Goal: Task Accomplishment & Management: Use online tool/utility

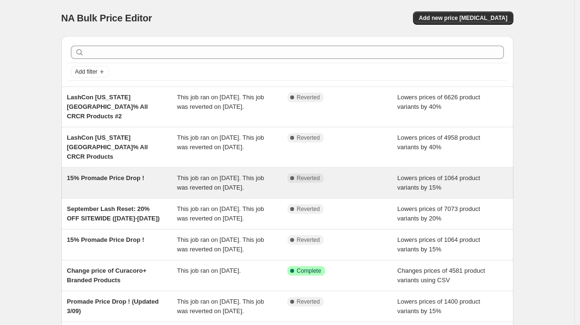
click at [198, 188] on span "This job ran on [DATE]. This job was reverted on [DATE]." at bounding box center [220, 182] width 87 height 17
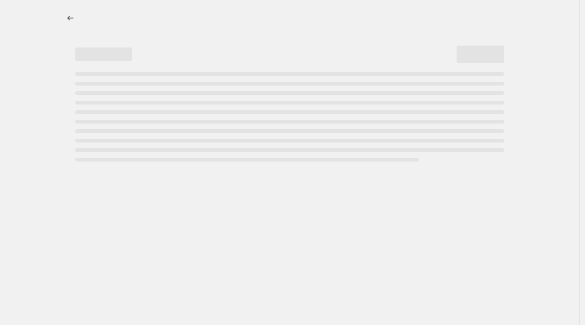
select select "percentage"
select select "collection"
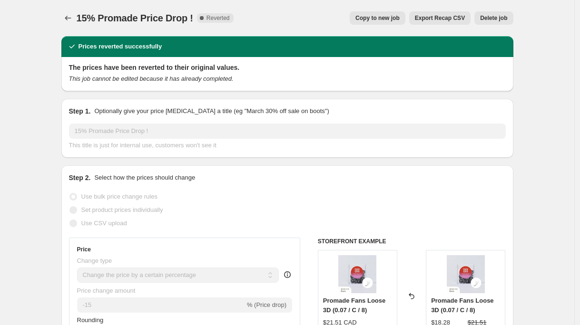
click at [377, 20] on span "Copy to new job" at bounding box center [377, 18] width 44 height 8
select select "percentage"
select select "collection"
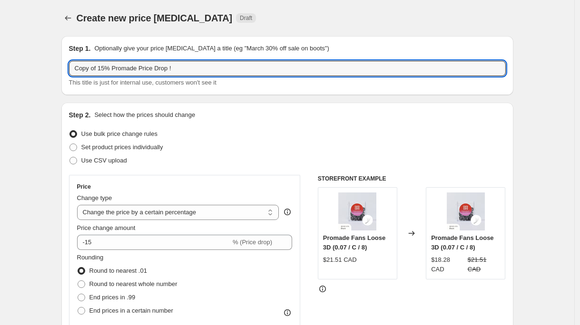
drag, startPoint x: 101, startPoint y: 68, endPoint x: 48, endPoint y: 70, distance: 52.8
type input "15% Promade Price Drop !"
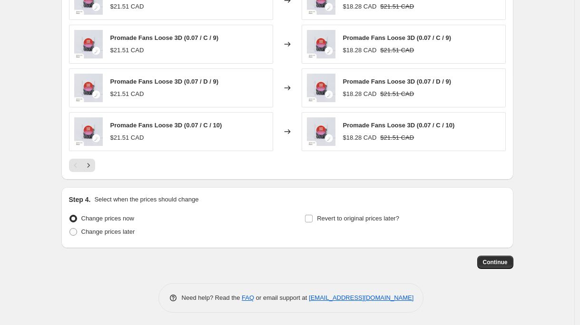
scroll to position [732, 0]
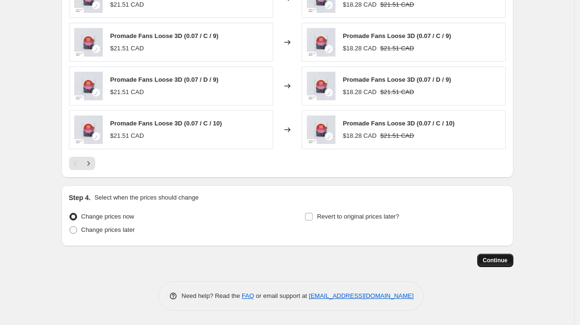
click at [495, 258] on span "Continue" at bounding box center [495, 261] width 25 height 8
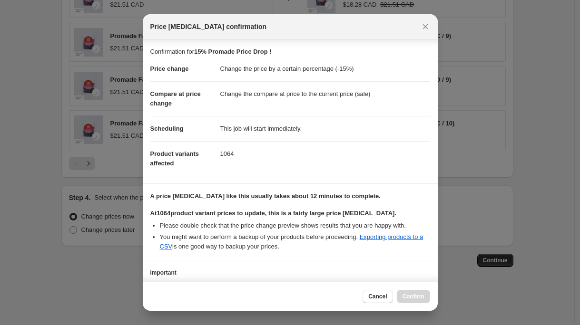
scroll to position [69, 0]
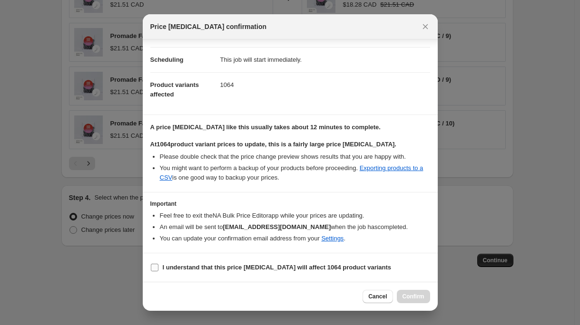
click at [265, 265] on b "I understand that this price [MEDICAL_DATA] will affect 1064 product variants" at bounding box center [277, 267] width 229 height 7
click at [158, 265] on input "I understand that this price [MEDICAL_DATA] will affect 1064 product variants" at bounding box center [155, 268] width 8 height 8
checkbox input "true"
click at [406, 294] on span "Confirm" at bounding box center [413, 297] width 22 height 8
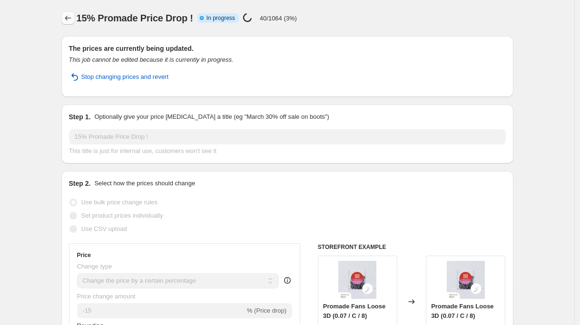
click at [73, 23] on button "Price change jobs" at bounding box center [67, 17] width 13 height 13
